Goal: Information Seeking & Learning: Find specific fact

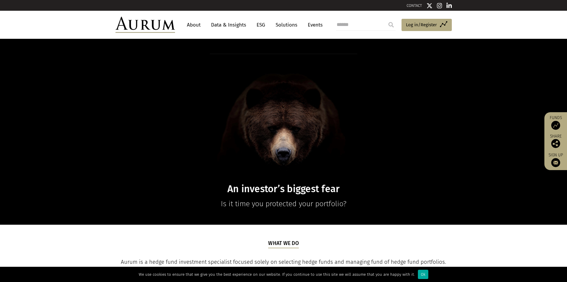
click at [191, 23] on link "About" at bounding box center [194, 24] width 20 height 11
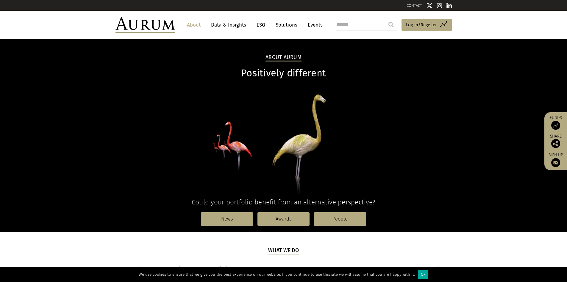
click at [195, 25] on link "About" at bounding box center [194, 24] width 20 height 11
click at [348, 24] on input "search" at bounding box center [366, 25] width 60 height 12
type input "*"
type input "*******"
click at [388, 24] on input "submit" at bounding box center [391, 25] width 12 height 12
